Goal: Information Seeking & Learning: Learn about a topic

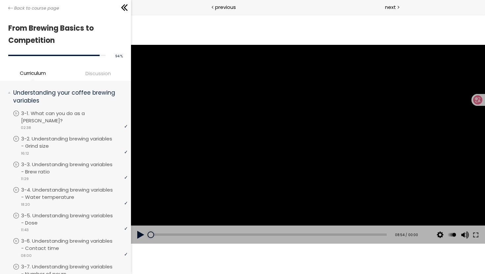
scroll to position [226, 0]
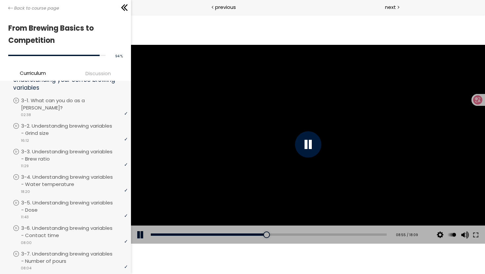
click at [258, 175] on div at bounding box center [308, 144] width 354 height 199
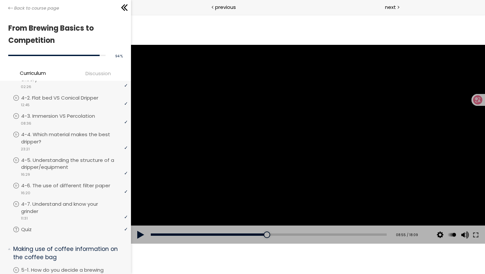
scroll to position [464, 0]
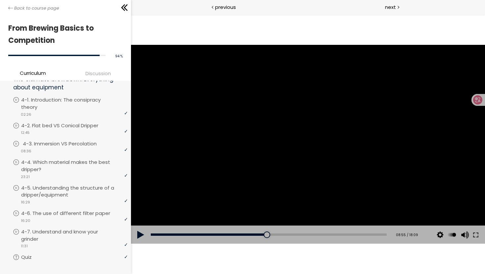
click at [77, 147] on div "video 08:36" at bounding box center [70, 150] width 115 height 7
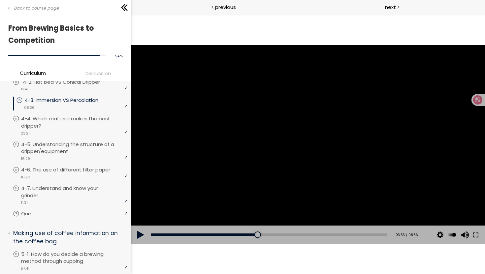
scroll to position [562, 0]
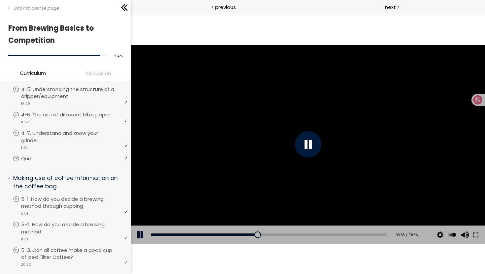
click at [208, 169] on div at bounding box center [308, 144] width 354 height 199
click at [208, 170] on div at bounding box center [308, 144] width 354 height 199
click at [212, 235] on div "02:23" at bounding box center [268, 234] width 236 height 2
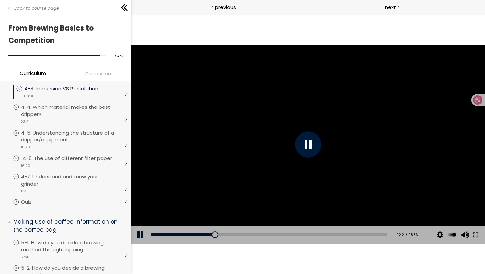
scroll to position [621, 0]
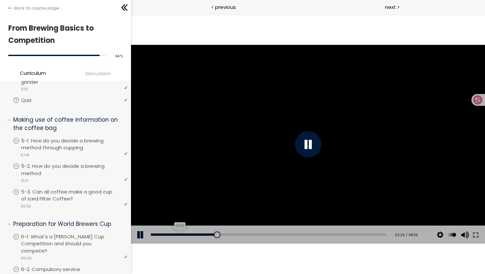
click at [178, 234] on div "01:02" at bounding box center [268, 234] width 236 height 2
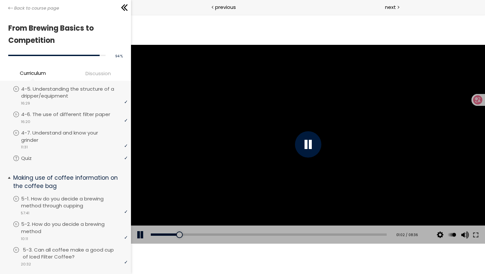
scroll to position [532, 0]
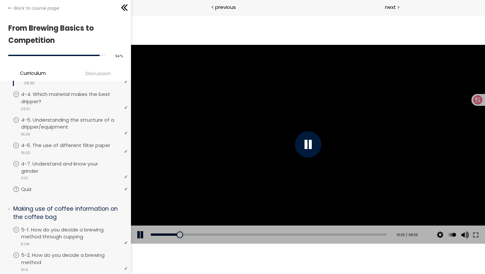
click at [329, 227] on div "Add chapter 01:02" at bounding box center [268, 235] width 236 height 18
click at [332, 234] on div "06:45" at bounding box center [268, 234] width 236 height 2
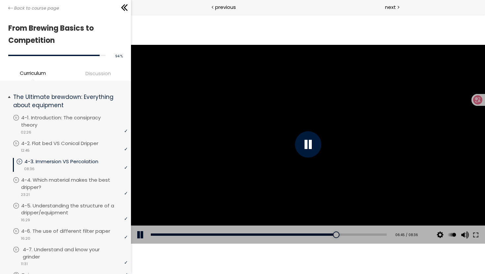
scroll to position [444, 0]
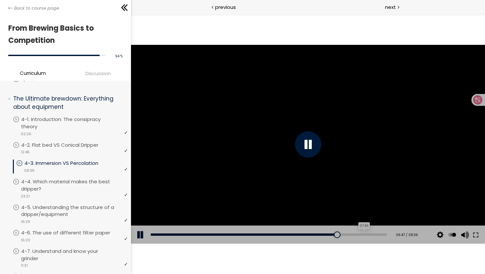
click at [359, 233] on div "07:46" at bounding box center [268, 234] width 236 height 2
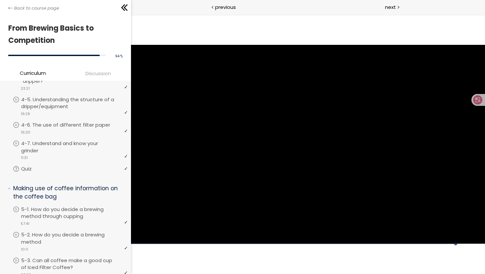
scroll to position [570, 0]
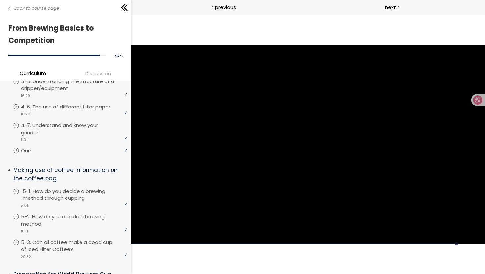
click at [70, 188] on p "5-1. How do you decide a brewing method through cupping" at bounding box center [76, 195] width 107 height 15
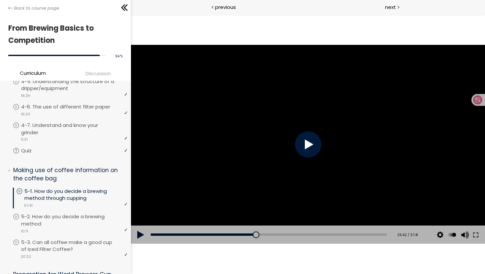
click at [312, 169] on div at bounding box center [308, 144] width 354 height 199
click at [304, 148] on div at bounding box center [307, 144] width 26 height 26
click at [294, 237] on div "Add chapter 28:50" at bounding box center [268, 235] width 236 height 18
click at [283, 236] on div "Add chapter 28:50" at bounding box center [268, 235] width 236 height 18
click at [278, 234] on div "32:03" at bounding box center [268, 234] width 236 height 2
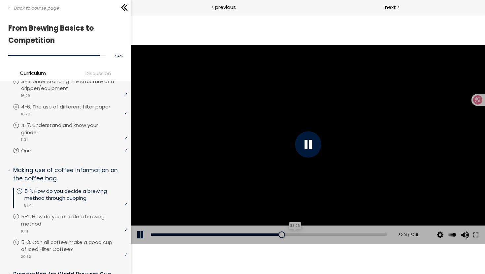
click at [297, 234] on div "35:06" at bounding box center [268, 234] width 236 height 2
click at [300, 234] on div at bounding box center [300, 235] width 7 height 7
click at [306, 234] on div "38:58" at bounding box center [268, 234] width 236 height 2
click at [312, 234] on div "40:22" at bounding box center [268, 234] width 236 height 2
click at [319, 234] on div "42:11" at bounding box center [268, 234] width 236 height 2
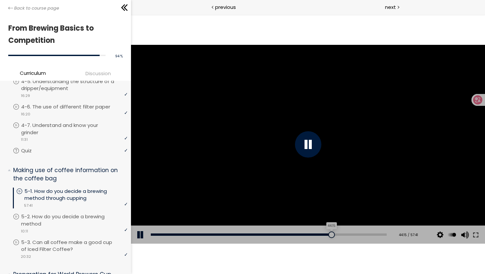
click at [327, 234] on div "44:15" at bounding box center [268, 234] width 236 height 2
click at [339, 235] on div "47:03" at bounding box center [268, 234] width 236 height 2
click at [478, 237] on button at bounding box center [475, 235] width 12 height 18
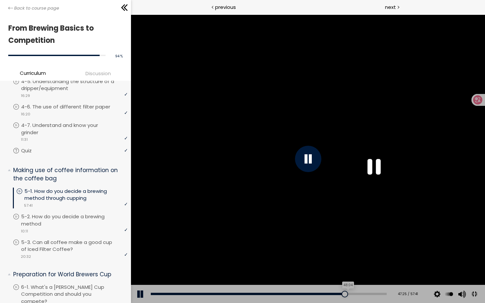
click at [386, 274] on div "48:04" at bounding box center [268, 294] width 236 height 2
click at [481, 274] on button at bounding box center [473, 294] width 15 height 15
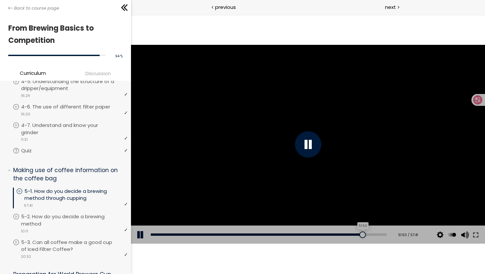
click at [358, 233] on div "51:50" at bounding box center [268, 234] width 236 height 2
